Goal: Task Accomplishment & Management: Manage account settings

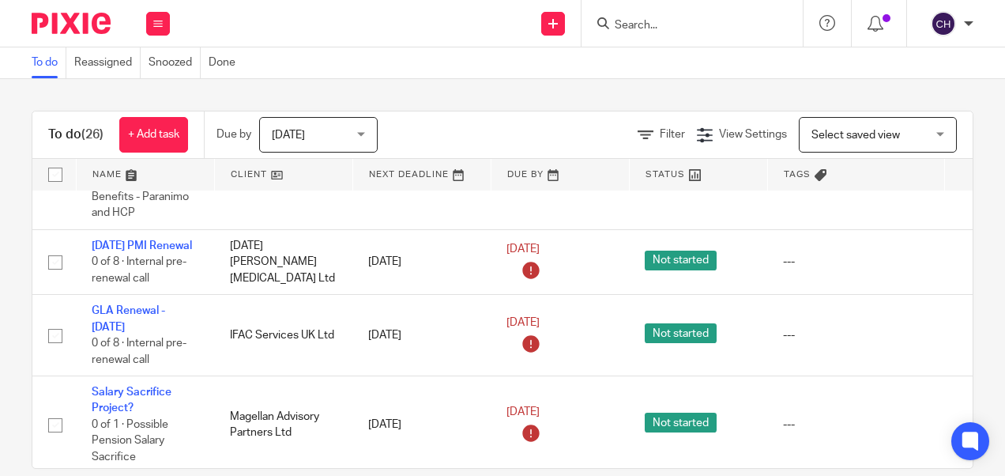
scroll to position [1039, 0]
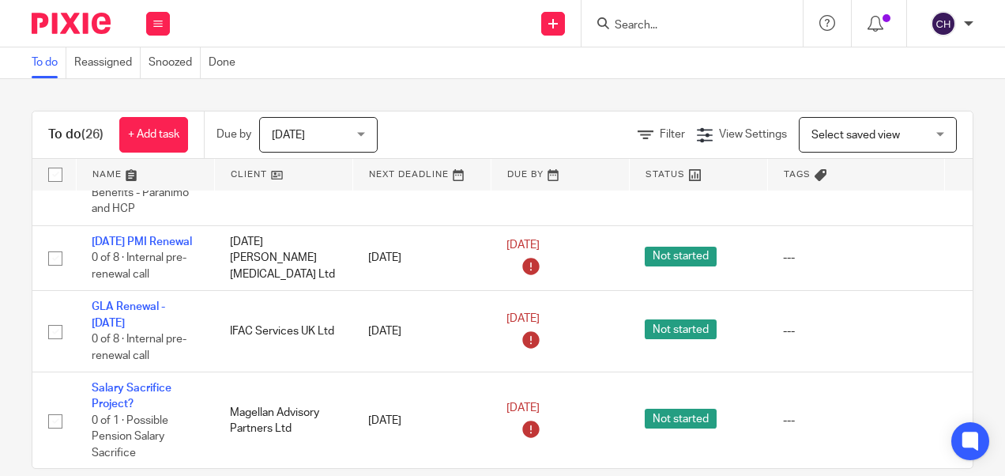
click at [655, 32] on input "Search" at bounding box center [684, 26] width 142 height 14
click at [630, 23] on input "Search" at bounding box center [684, 26] width 142 height 14
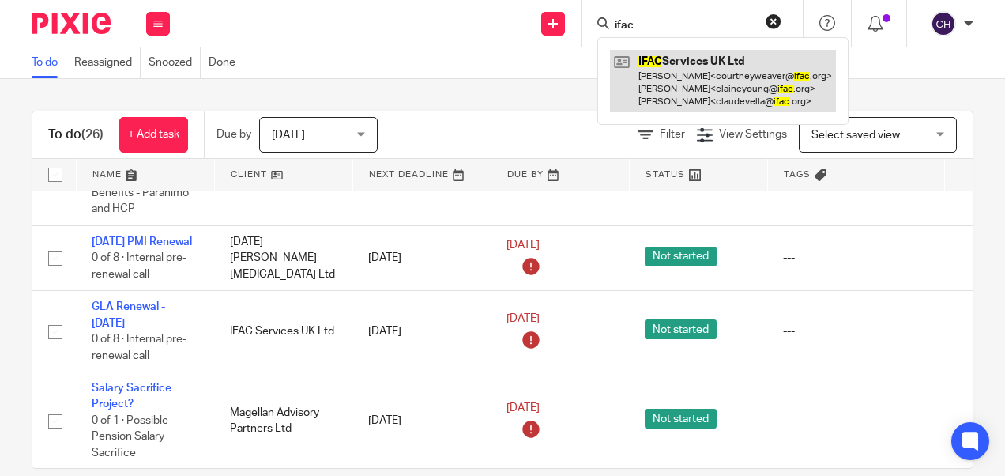
type input "ifac"
click at [660, 71] on link at bounding box center [723, 81] width 226 height 62
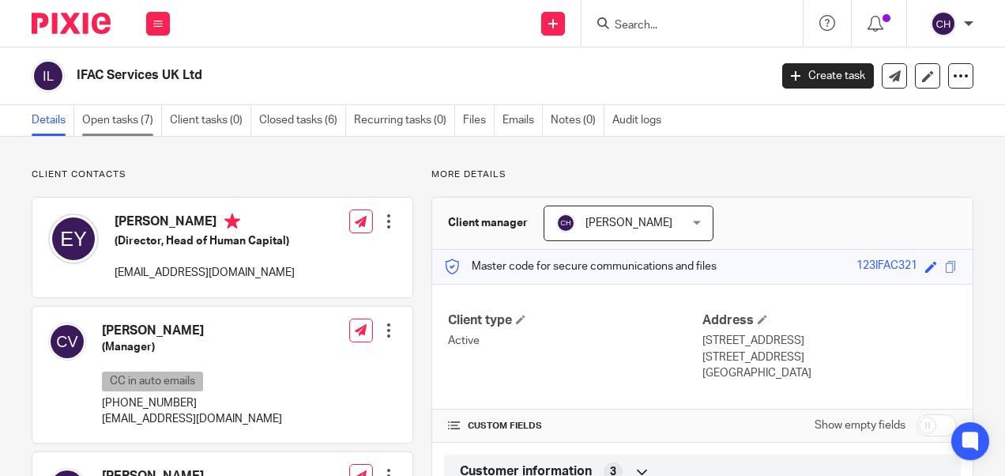
click at [125, 118] on link "Open tasks (7)" at bounding box center [122, 120] width 80 height 31
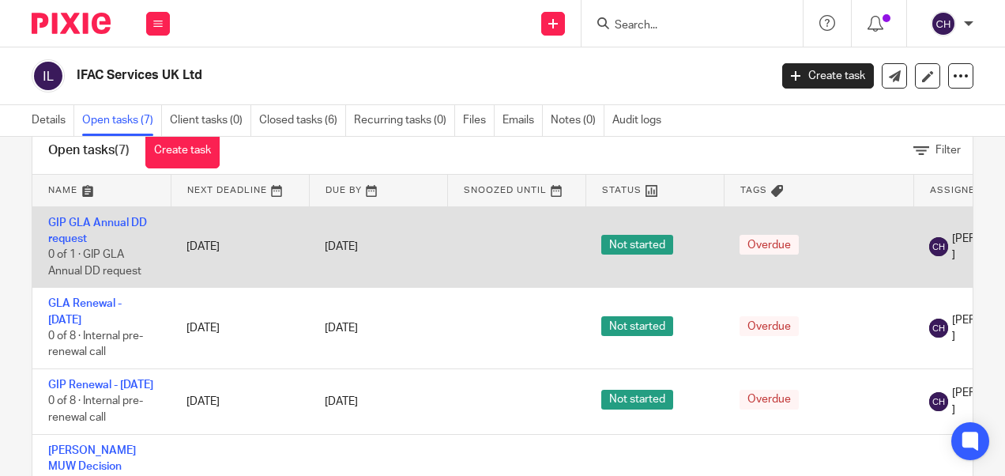
scroll to position [43, 0]
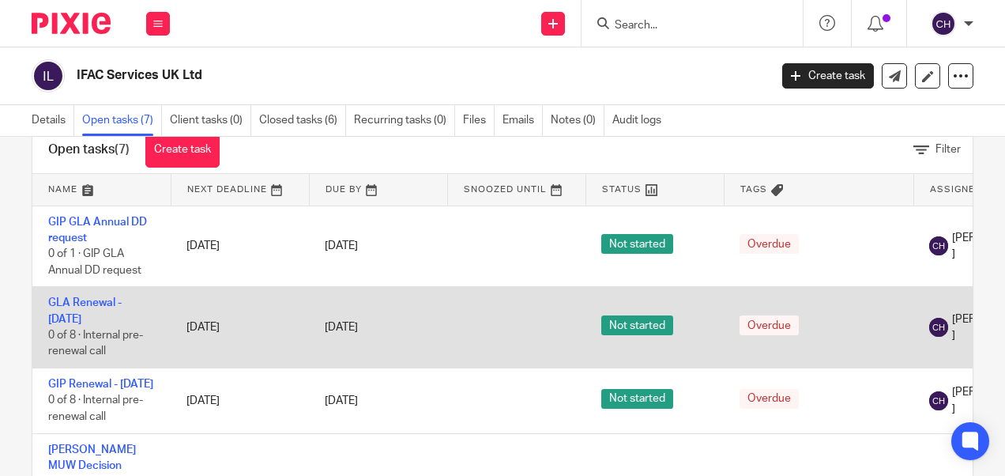
click at [364, 288] on td "11 Sep 2025" at bounding box center [378, 327] width 138 height 81
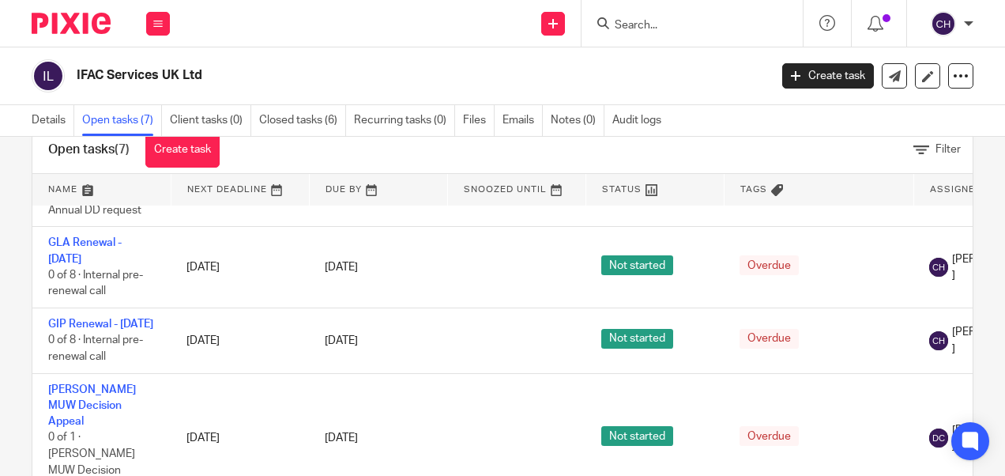
scroll to position [0, 0]
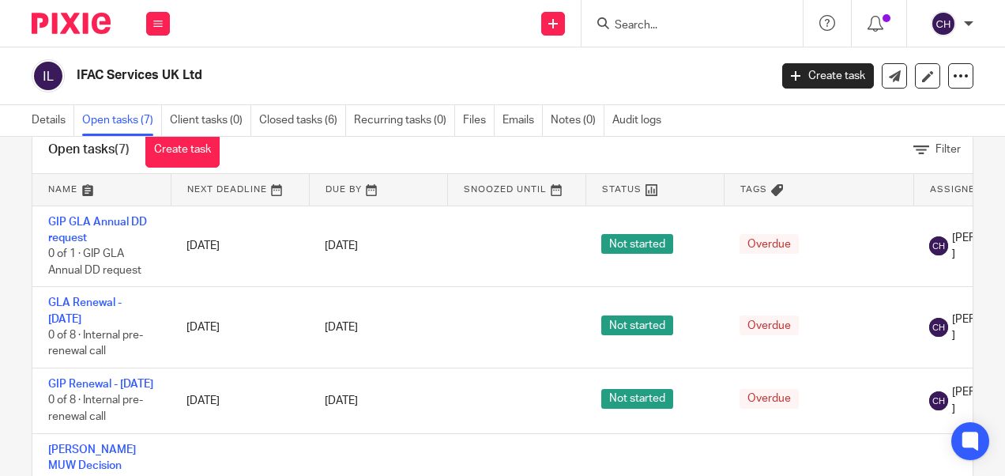
click at [71, 27] on img at bounding box center [71, 23] width 79 height 21
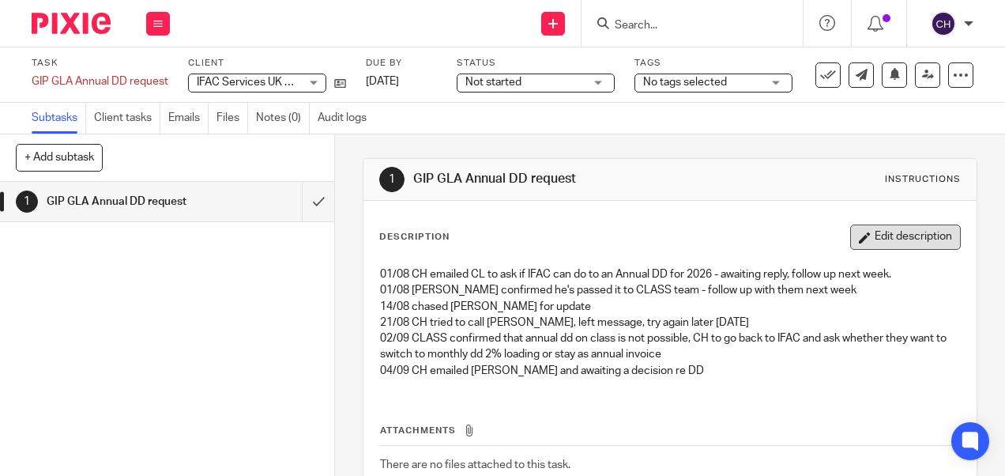
click at [907, 234] on button "Edit description" at bounding box center [906, 236] width 111 height 25
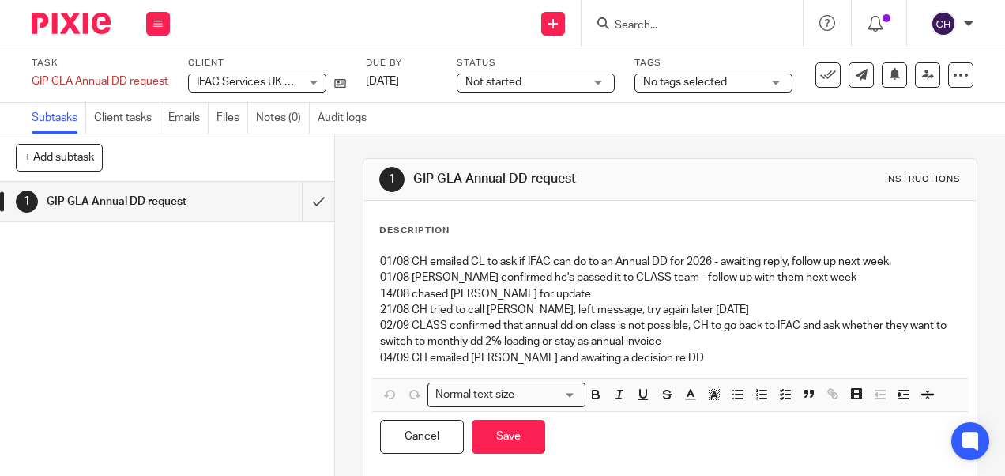
click at [670, 360] on p "04/09 CH emailed Claude and awaiting a decision re DD" at bounding box center [669, 358] width 579 height 16
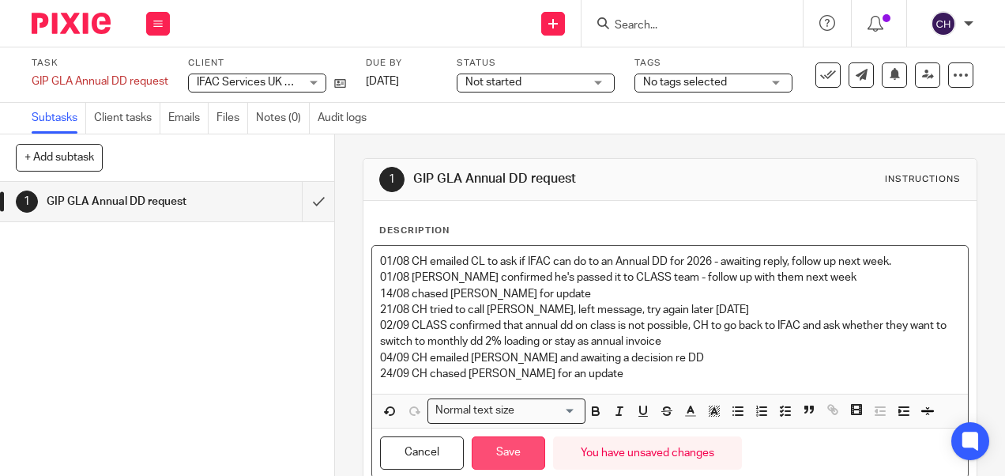
click at [507, 447] on button "Save" at bounding box center [509, 453] width 74 height 34
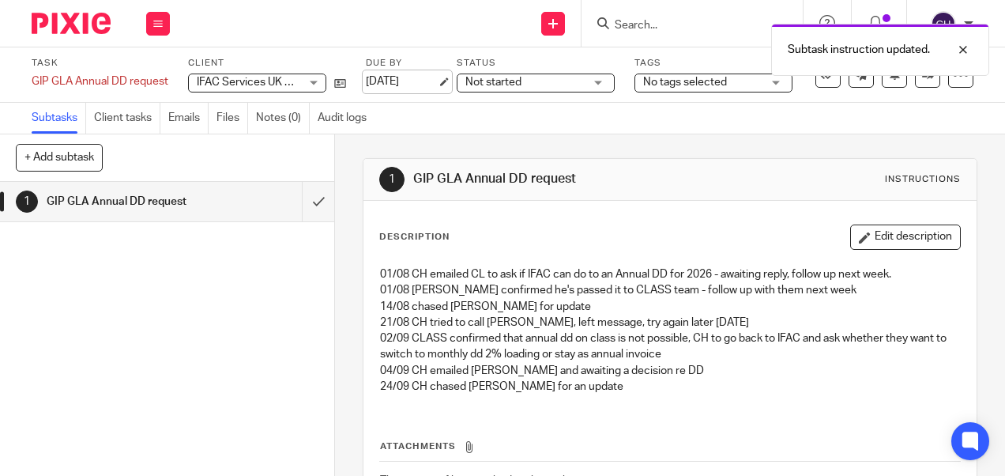
click at [379, 74] on link "11 Sep 2025" at bounding box center [401, 82] width 71 height 17
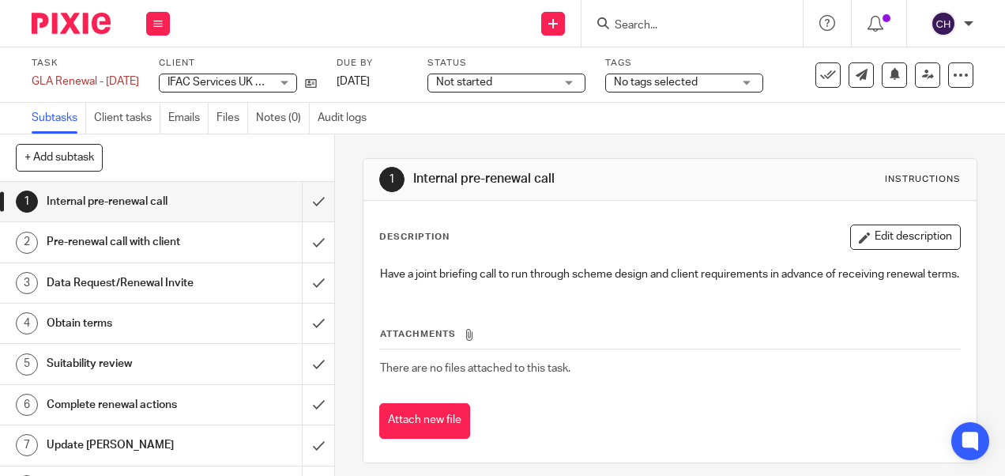
scroll to position [28, 0]
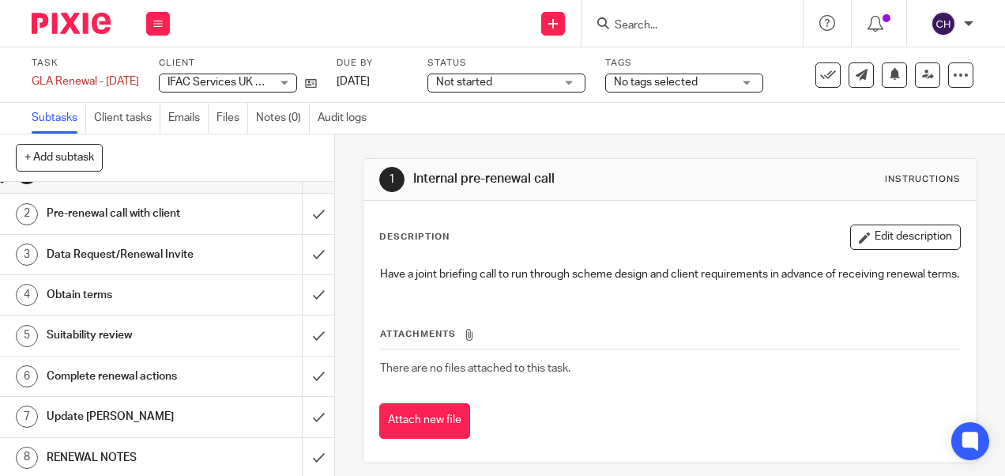
click at [123, 454] on h1 "RENEWAL NOTES" at bounding box center [127, 458] width 160 height 24
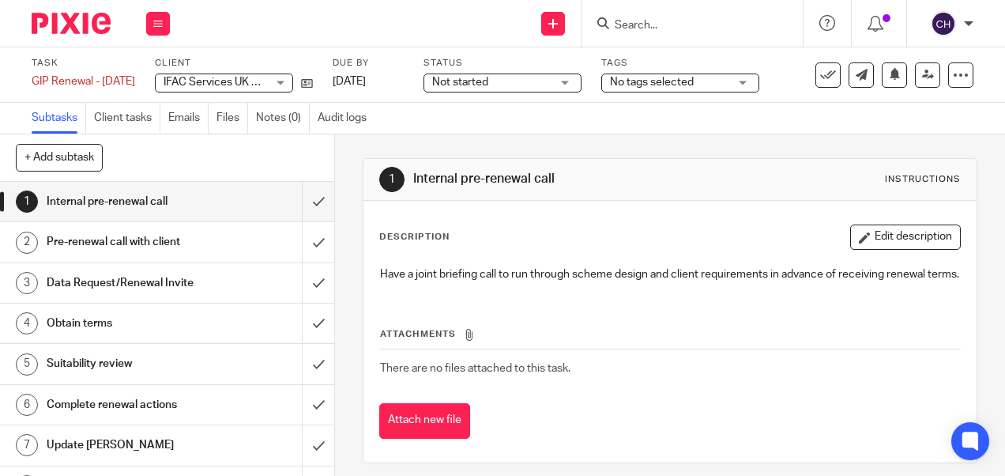
scroll to position [28, 0]
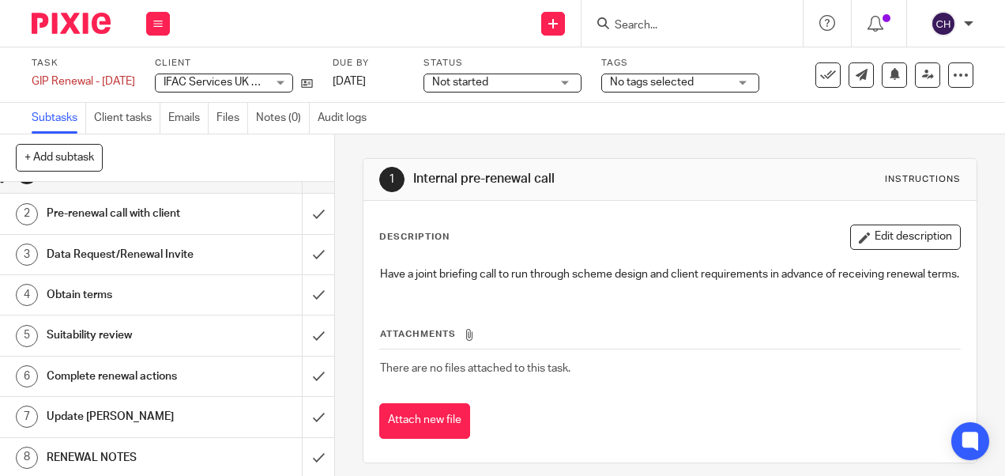
click at [126, 450] on h1 "RENEWAL NOTES" at bounding box center [127, 458] width 160 height 24
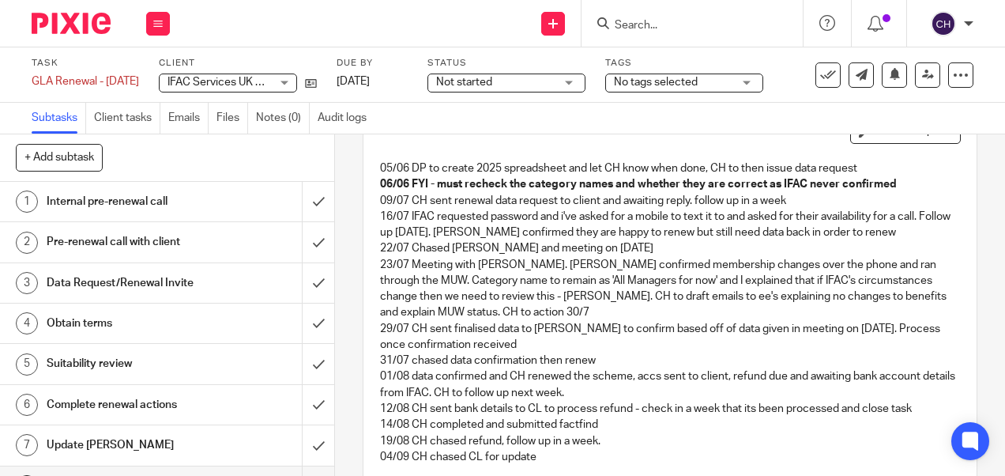
scroll to position [96, 0]
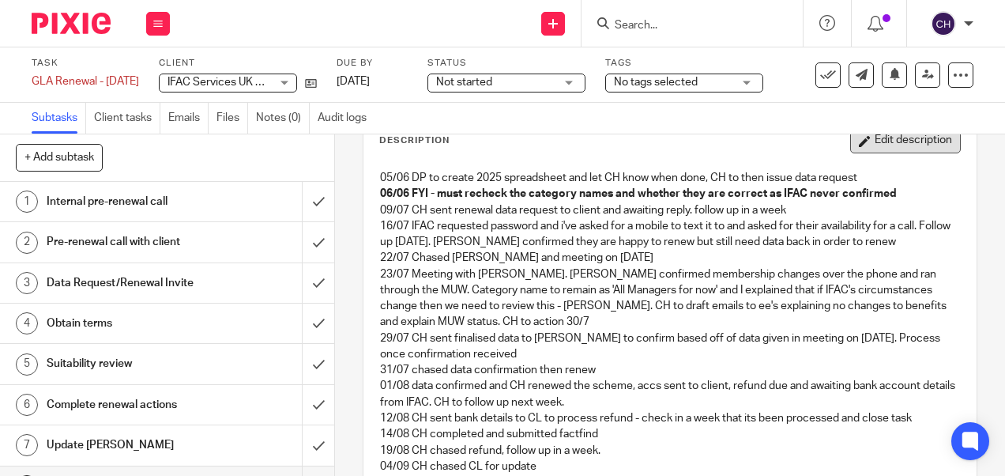
click at [862, 140] on button "Edit description" at bounding box center [906, 140] width 111 height 25
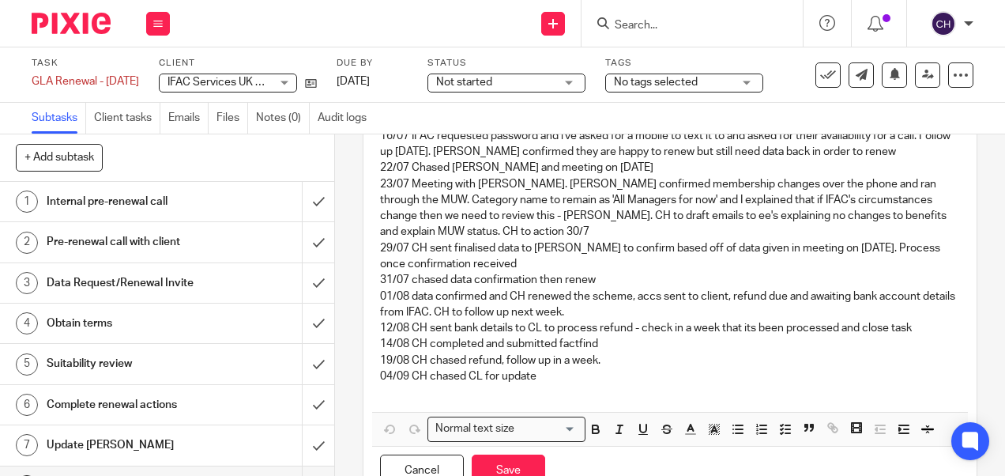
scroll to position [175, 0]
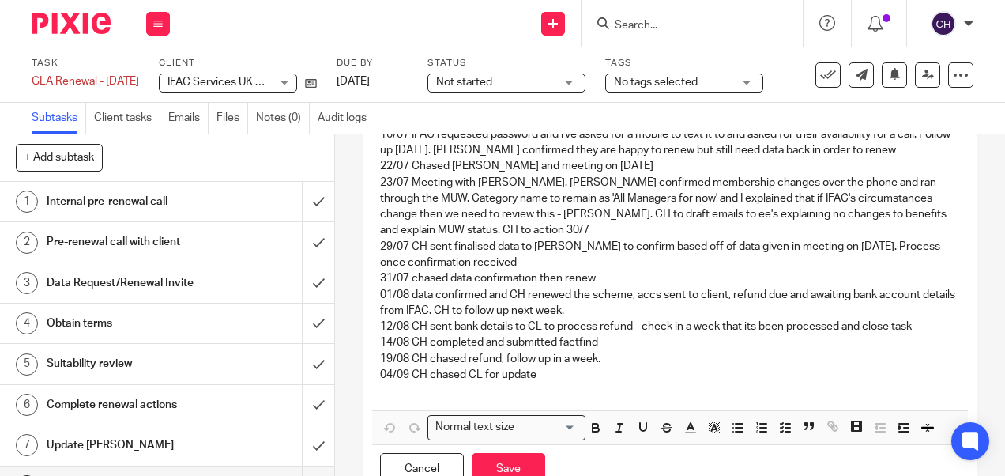
click at [579, 379] on p "04/09 CH chased CL for update" at bounding box center [669, 375] width 579 height 16
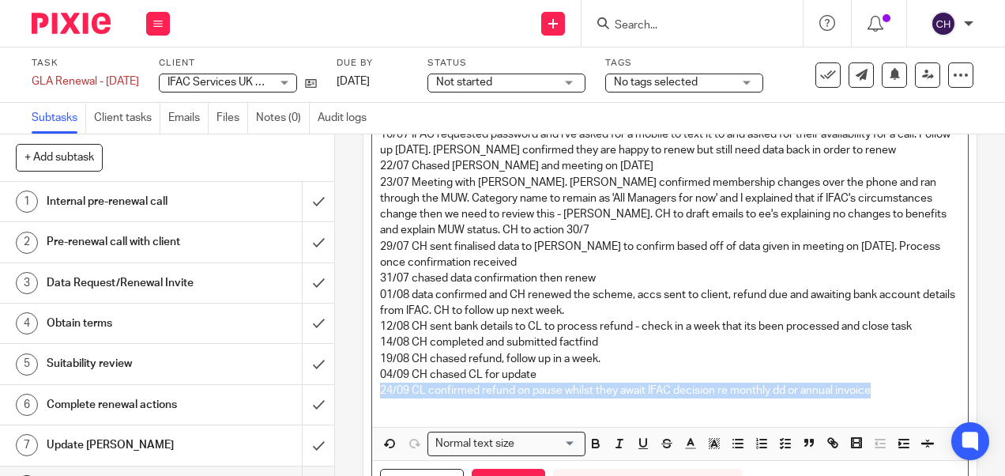
drag, startPoint x: 899, startPoint y: 394, endPoint x: 378, endPoint y: 389, distance: 520.9
click at [380, 389] on p "24/09 CL confirmed refund on pause whilst they await IFAC decision re monthly d…" at bounding box center [669, 391] width 579 height 16
copy p "24/09 CL confirmed refund on pause whilst they await IFAC decision re monthly d…"
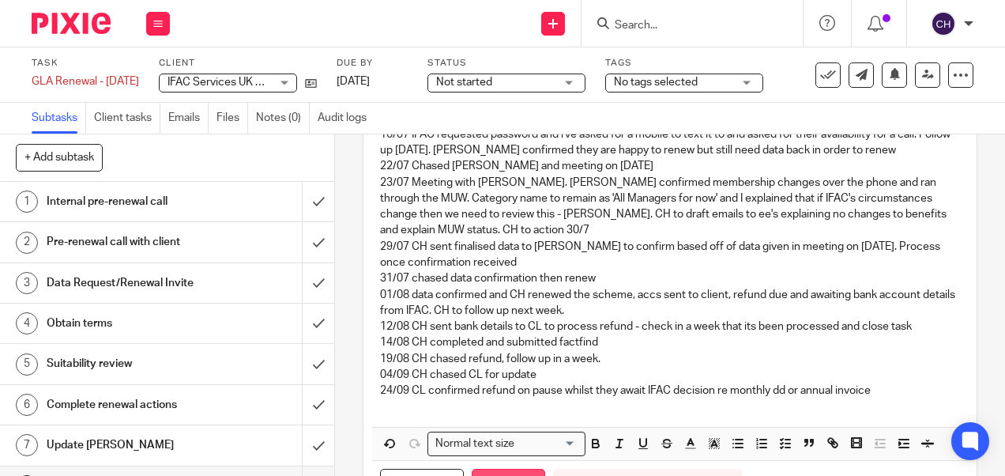
scroll to position [188, 0]
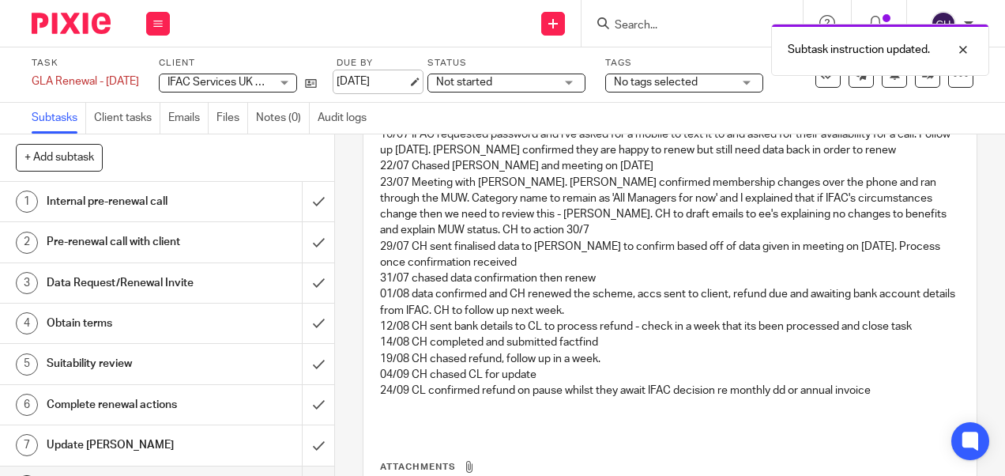
click at [405, 82] on link "[DATE]" at bounding box center [372, 82] width 71 height 17
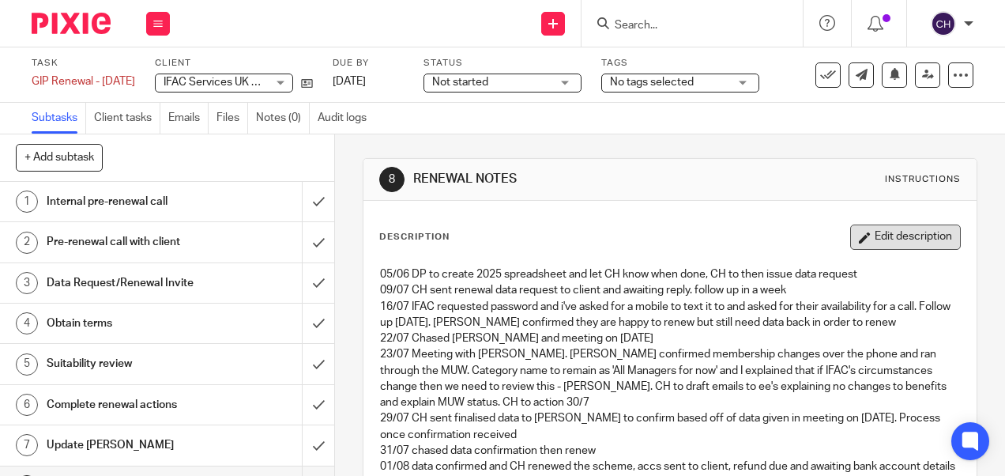
click at [898, 243] on button "Edit description" at bounding box center [906, 236] width 111 height 25
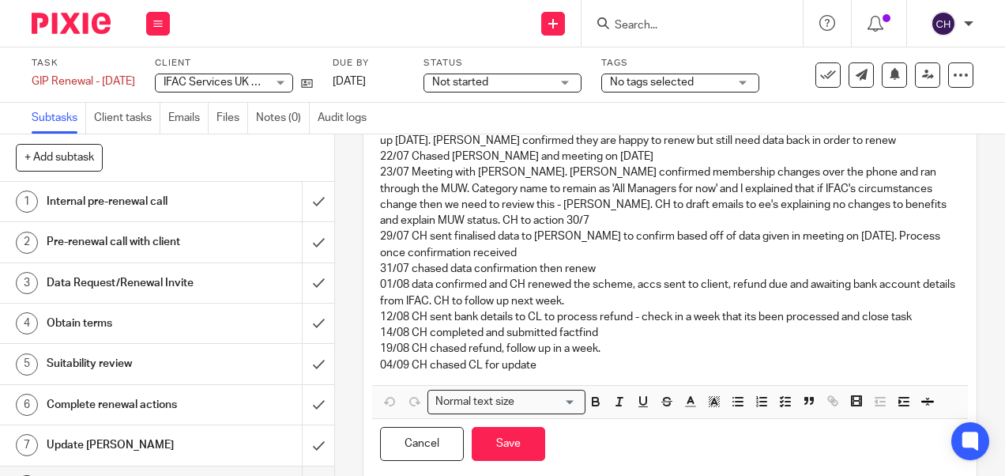
scroll to position [174, 0]
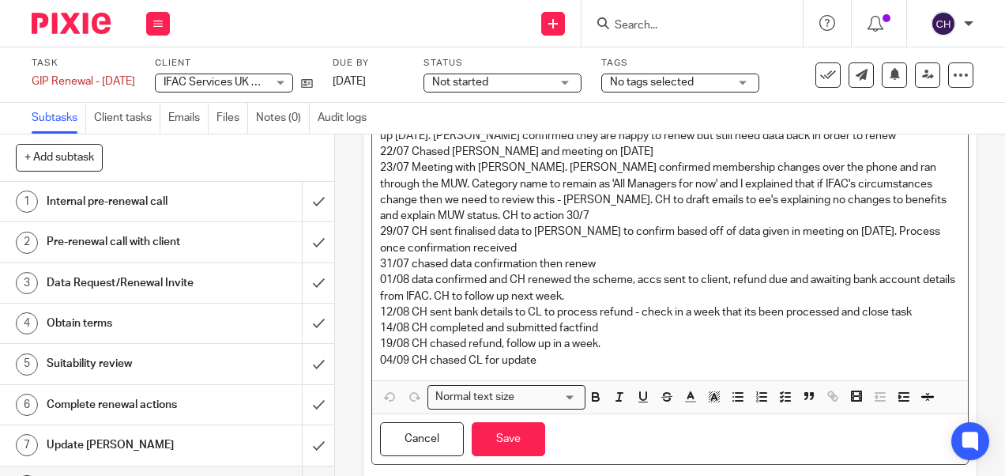
click at [589, 364] on p "04/09 CH chased CL for update" at bounding box center [669, 361] width 579 height 16
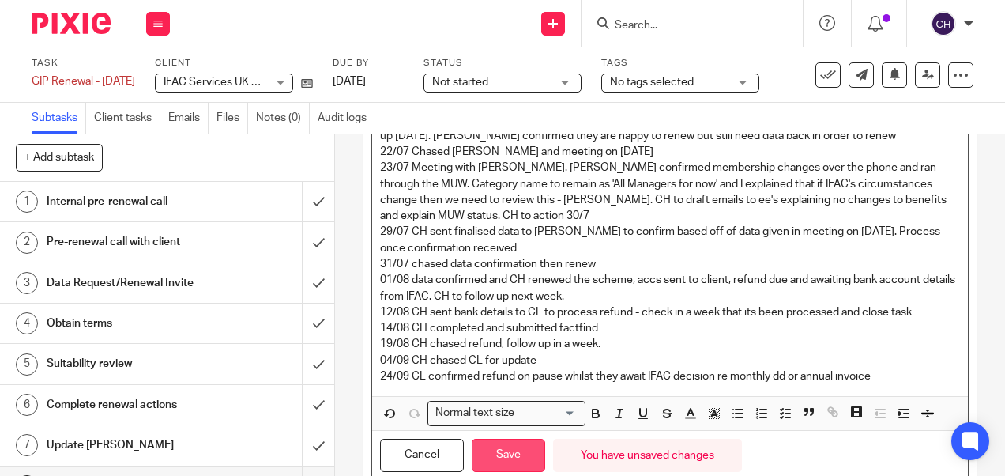
click at [503, 455] on button "Save" at bounding box center [509, 456] width 74 height 34
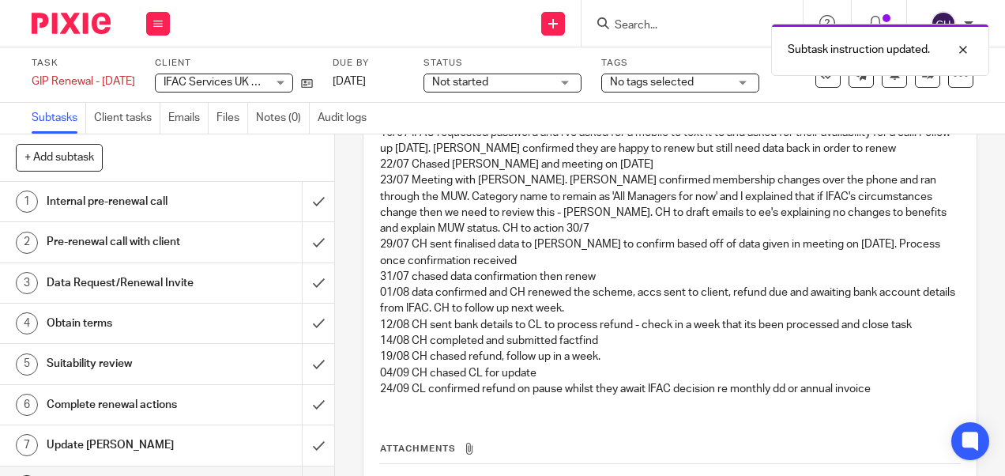
scroll to position [187, 0]
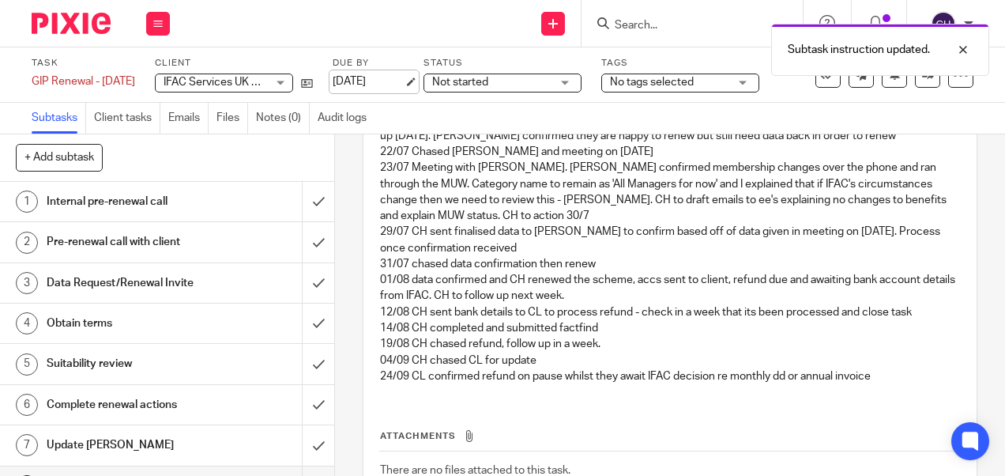
click at [402, 77] on link "[DATE]" at bounding box center [368, 82] width 71 height 17
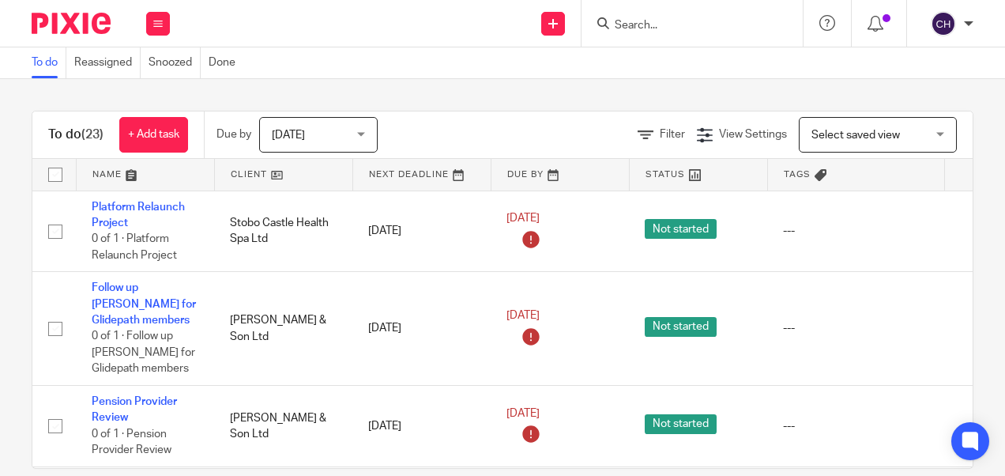
click at [644, 19] on input "Search" at bounding box center [684, 26] width 142 height 14
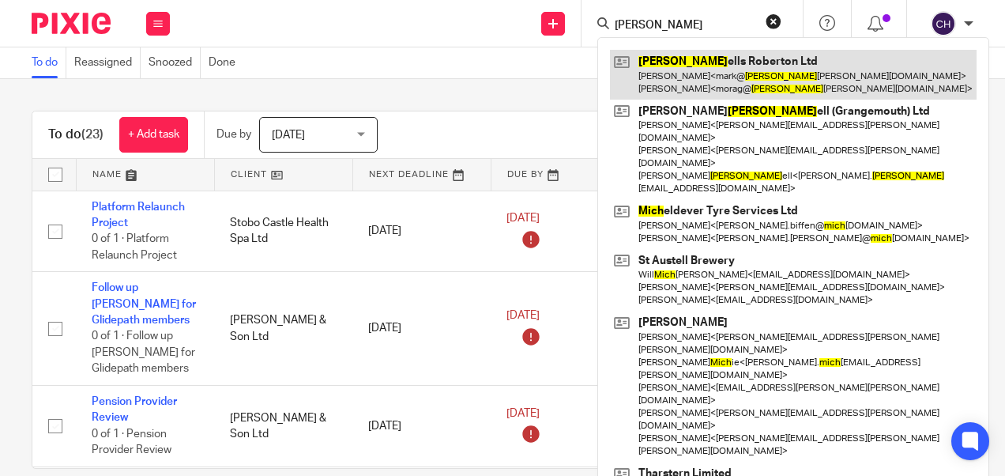
type input "[PERSON_NAME]"
click at [665, 65] on link at bounding box center [793, 74] width 367 height 49
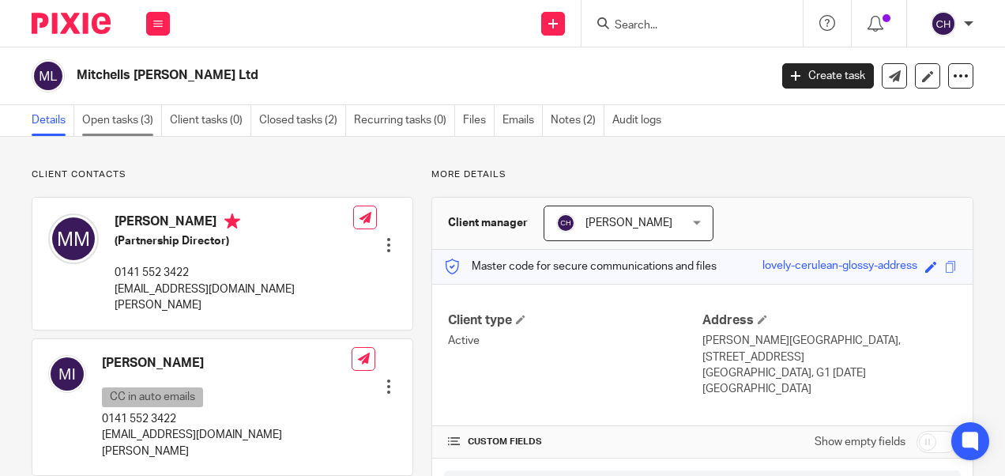
click at [108, 126] on link "Open tasks (3)" at bounding box center [122, 120] width 80 height 31
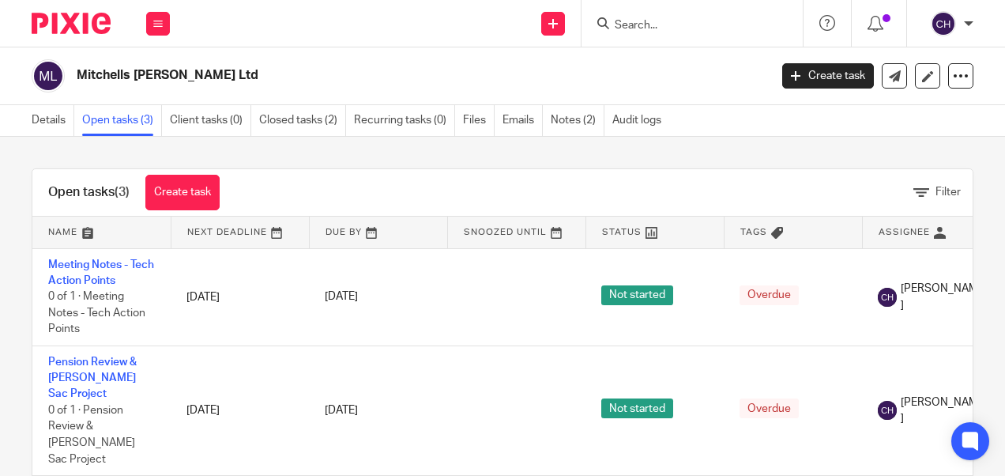
scroll to position [9, 0]
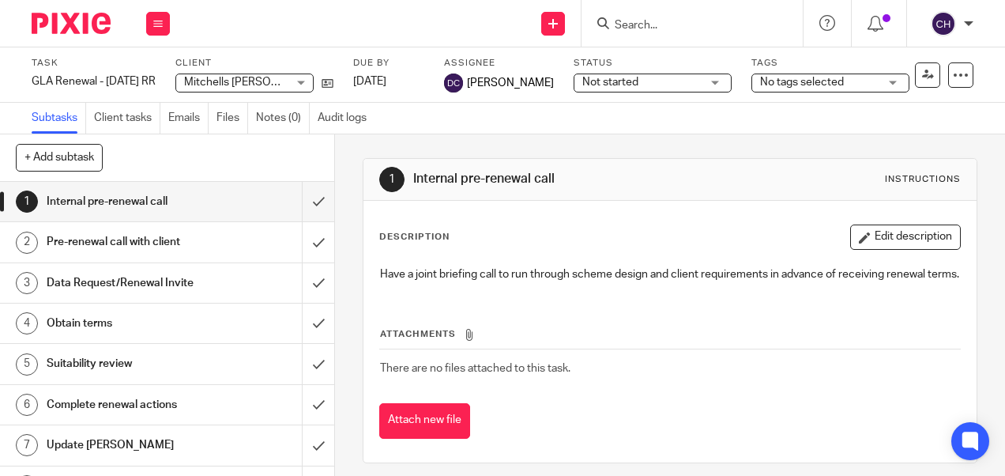
scroll to position [28, 0]
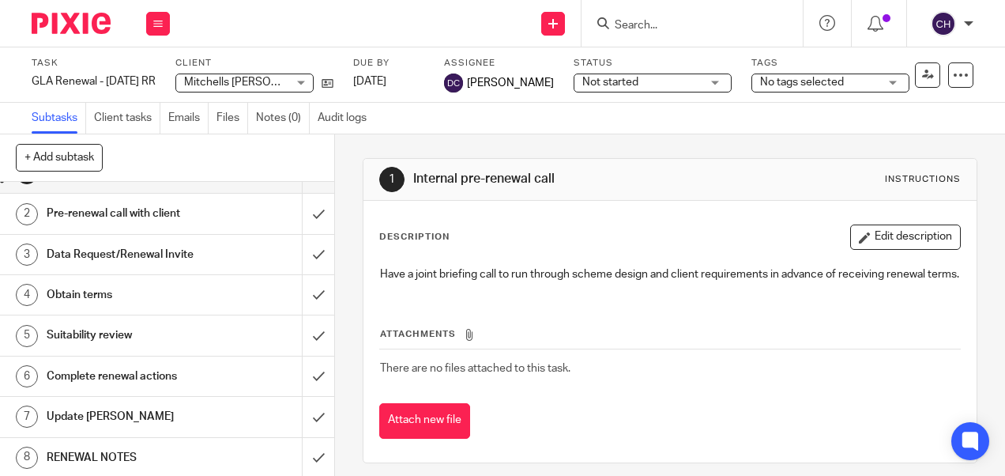
click at [92, 446] on h1 "RENEWAL NOTES" at bounding box center [127, 458] width 160 height 24
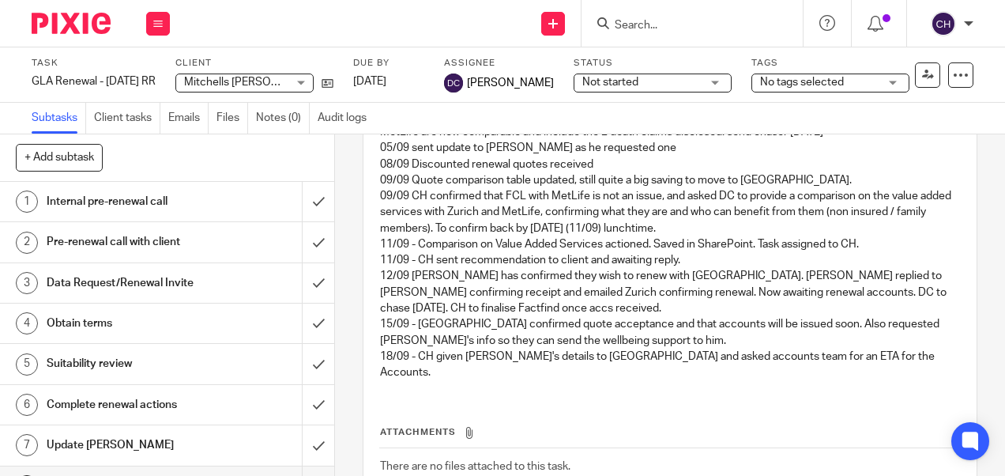
scroll to position [490, 0]
